Goal: Find specific page/section: Find specific page/section

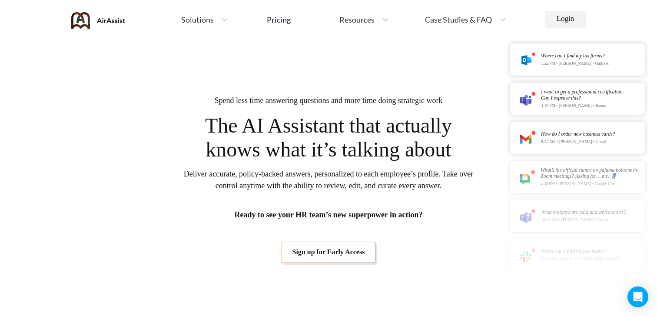
click at [381, 180] on span "Deliver accurate, policy-backed answers, personalized to each employee’s profil…" at bounding box center [328, 179] width 291 height 23
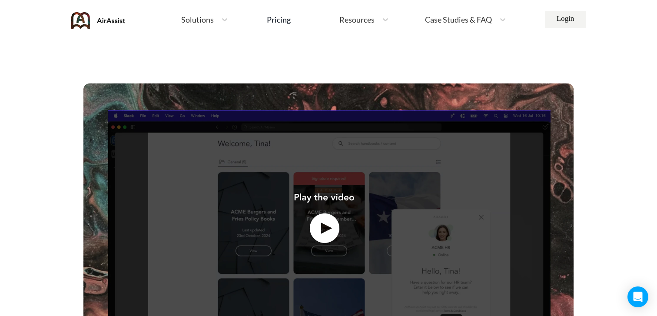
scroll to position [275, 0]
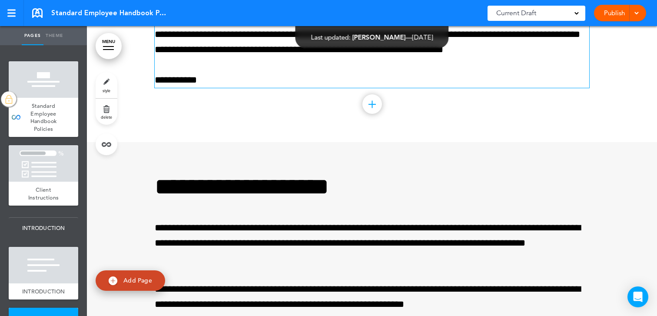
scroll to position [1090, 0]
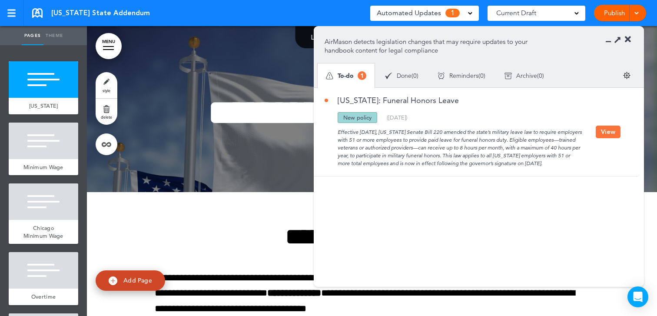
click at [613, 135] on button "View" at bounding box center [608, 132] width 25 height 13
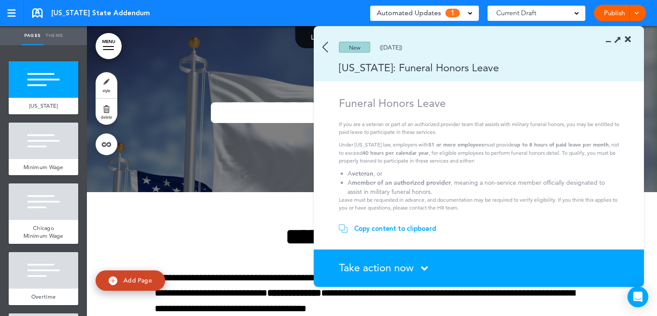
click at [379, 229] on div "Copy content to clipboard" at bounding box center [395, 228] width 82 height 9
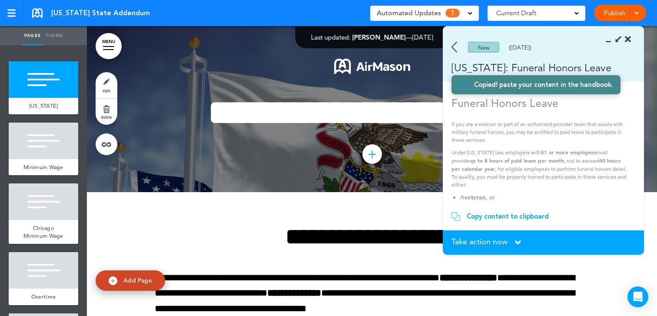
click at [452, 47] on img at bounding box center [455, 47] width 6 height 11
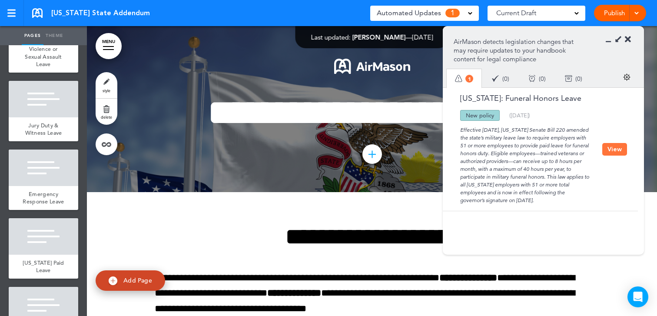
scroll to position [2241, 0]
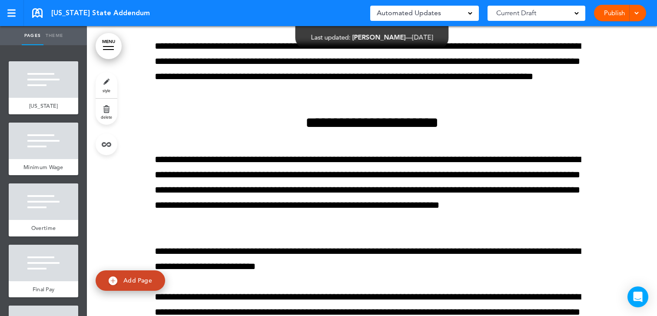
scroll to position [3172, 0]
